Goal: Information Seeking & Learning: Compare options

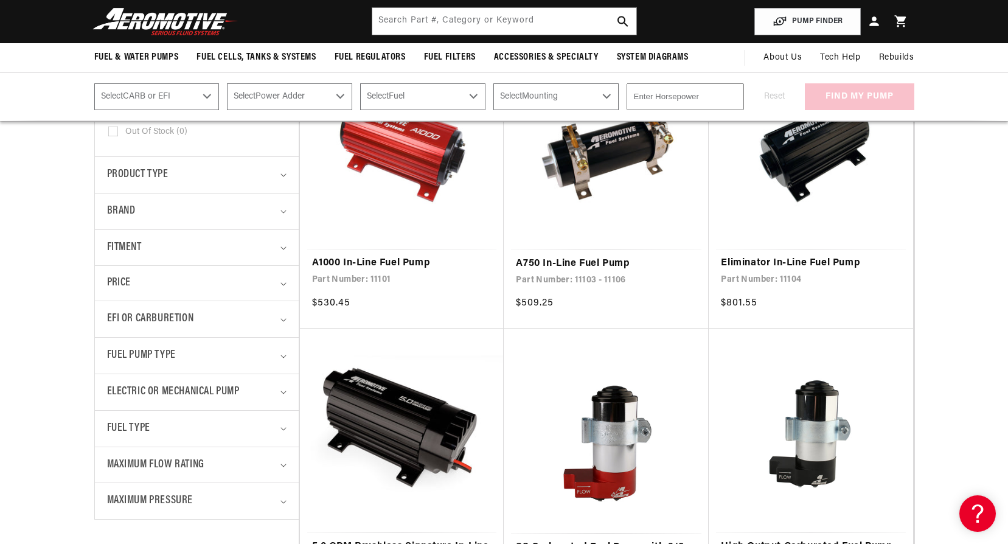
scroll to position [243, 0]
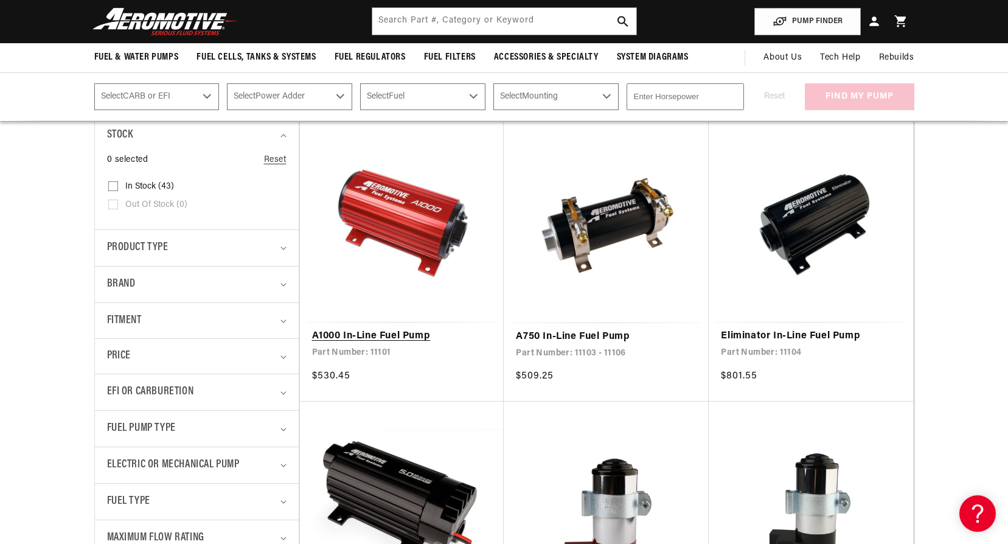
click at [384, 333] on link "A1000 In-Line Fuel Pump" at bounding box center [402, 337] width 180 height 16
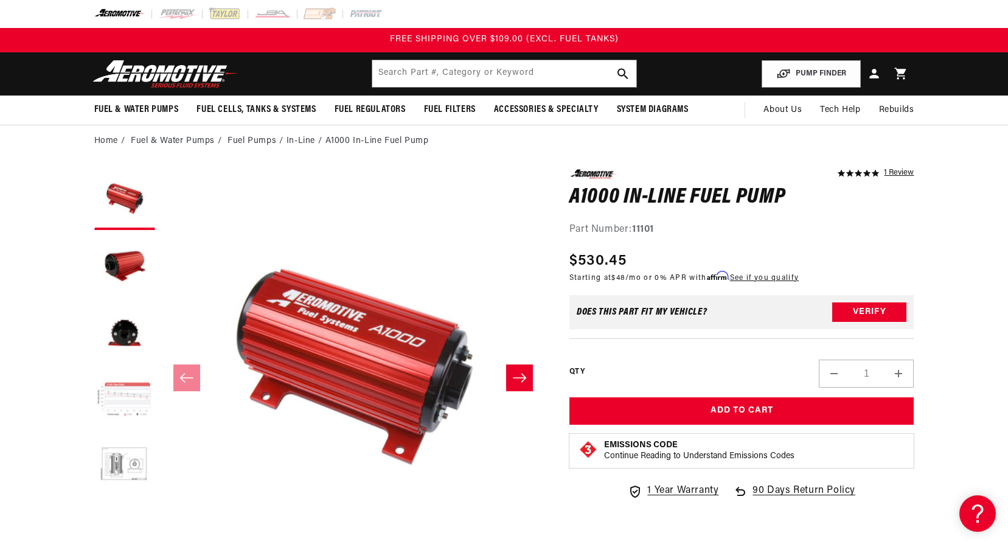
click at [127, 398] on button "Load image 4 in gallery view" at bounding box center [124, 400] width 61 height 61
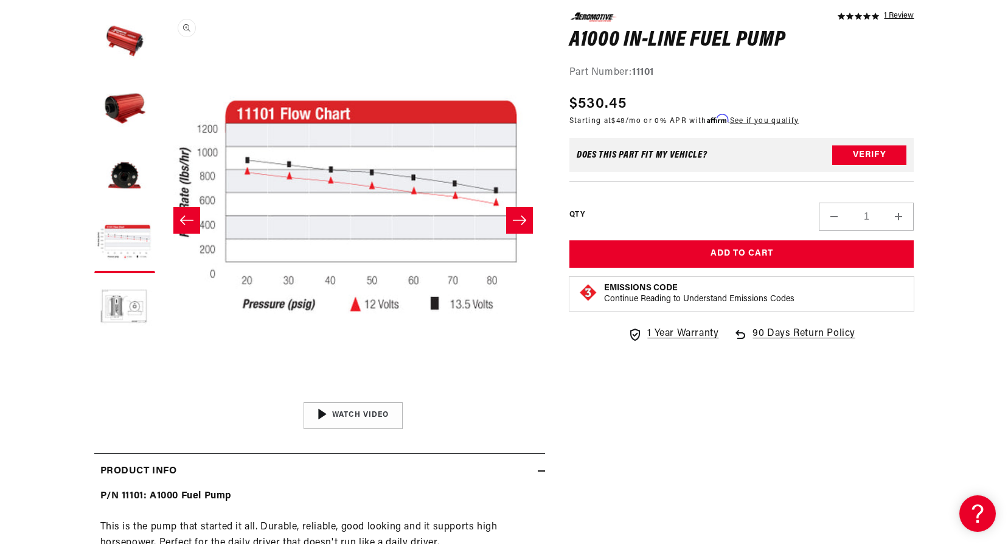
scroll to position [122, 0]
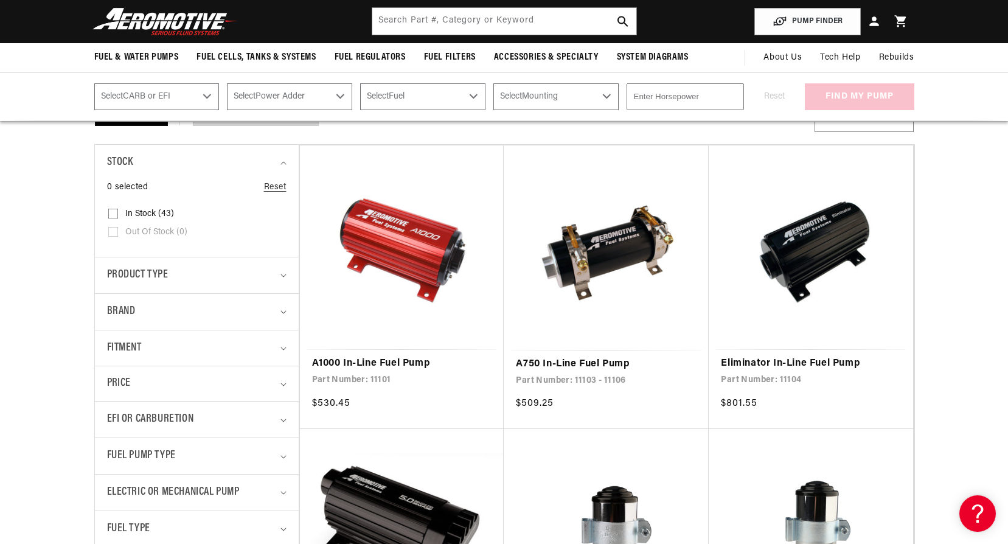
scroll to position [243, 0]
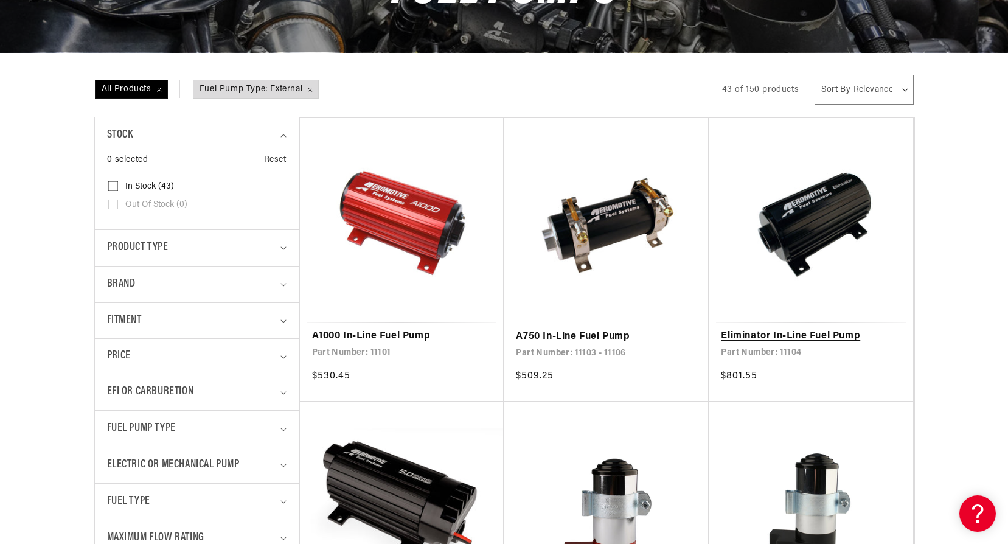
click at [744, 334] on link "Eliminator In-Line Fuel Pump" at bounding box center [811, 337] width 180 height 16
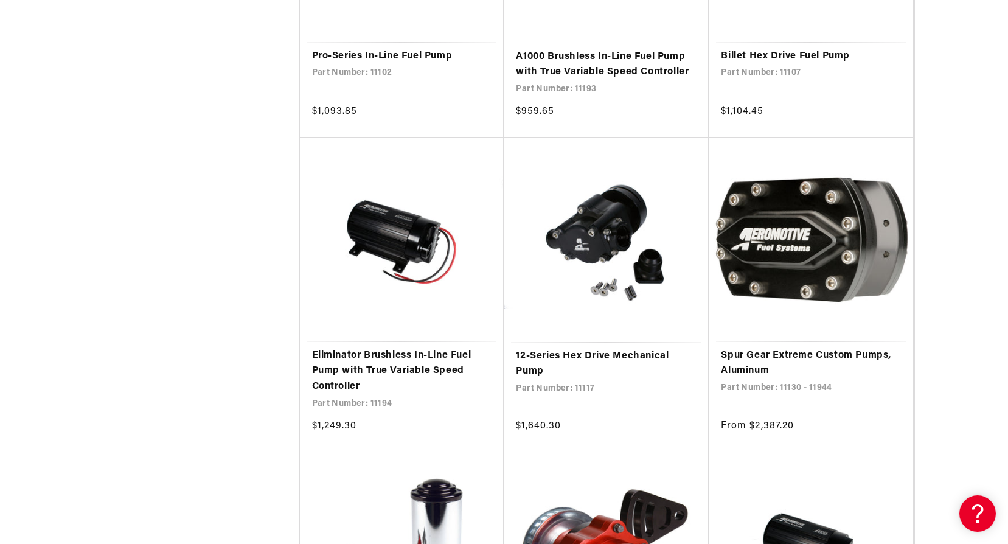
scroll to position [2069, 0]
